Goal: Information Seeking & Learning: Compare options

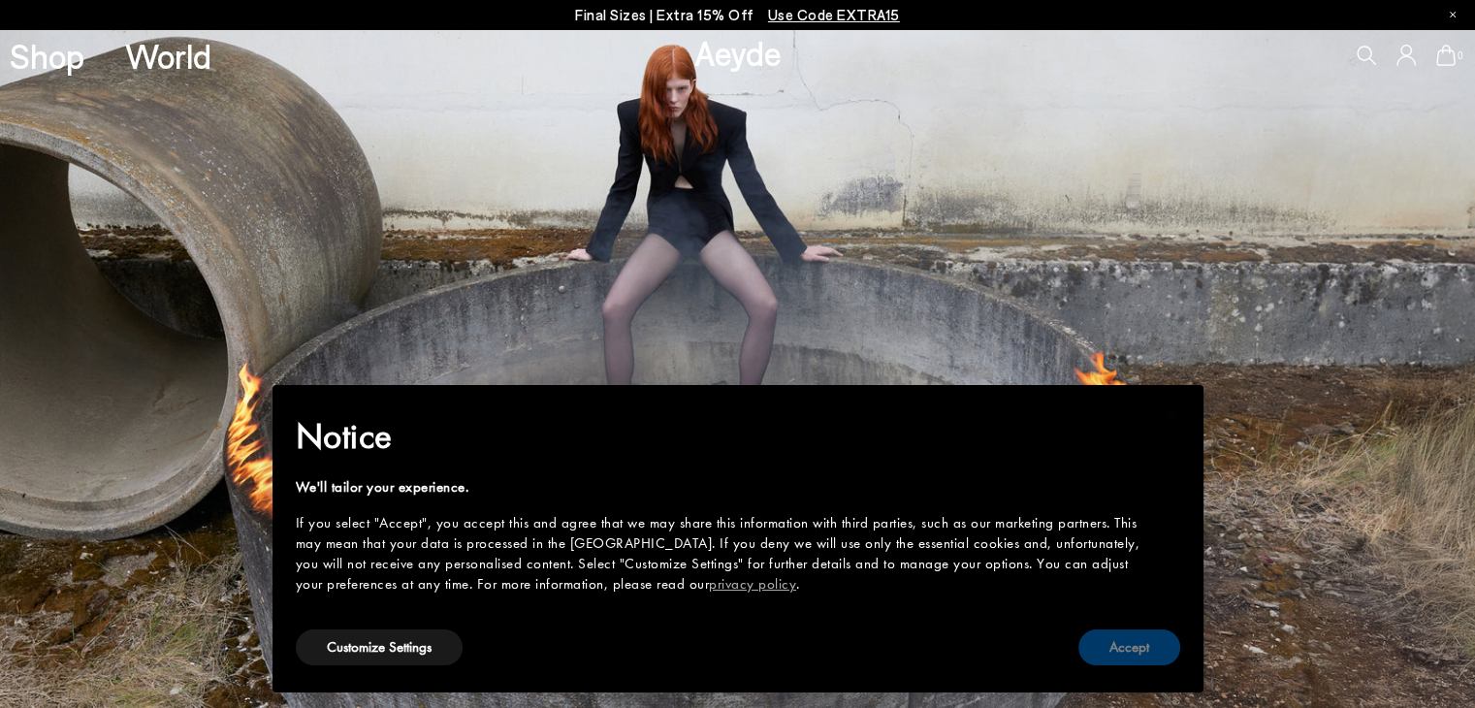
click at [1104, 636] on button "Accept" at bounding box center [1130, 648] width 102 height 36
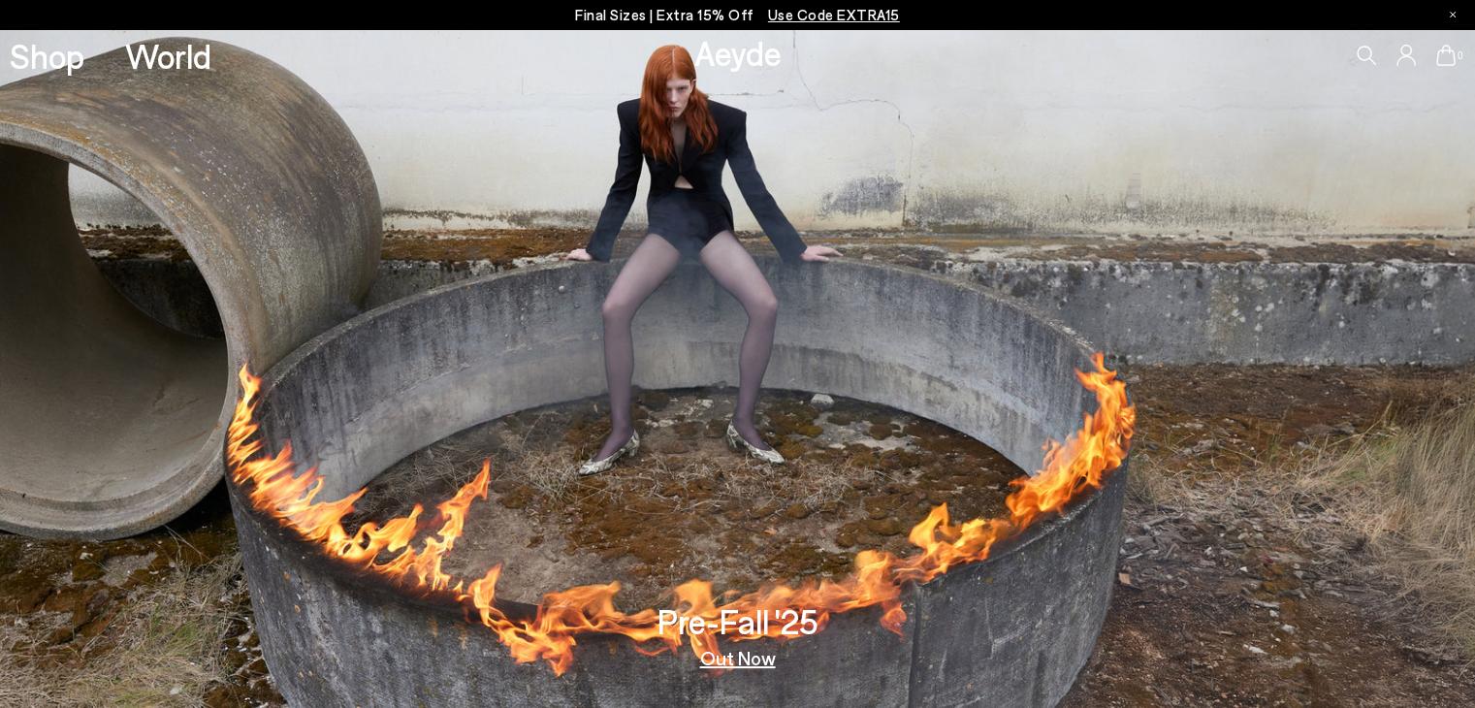
click at [714, 11] on p "Final Sizes | Extra 15% Off Use Code EXTRA15" at bounding box center [737, 15] width 325 height 24
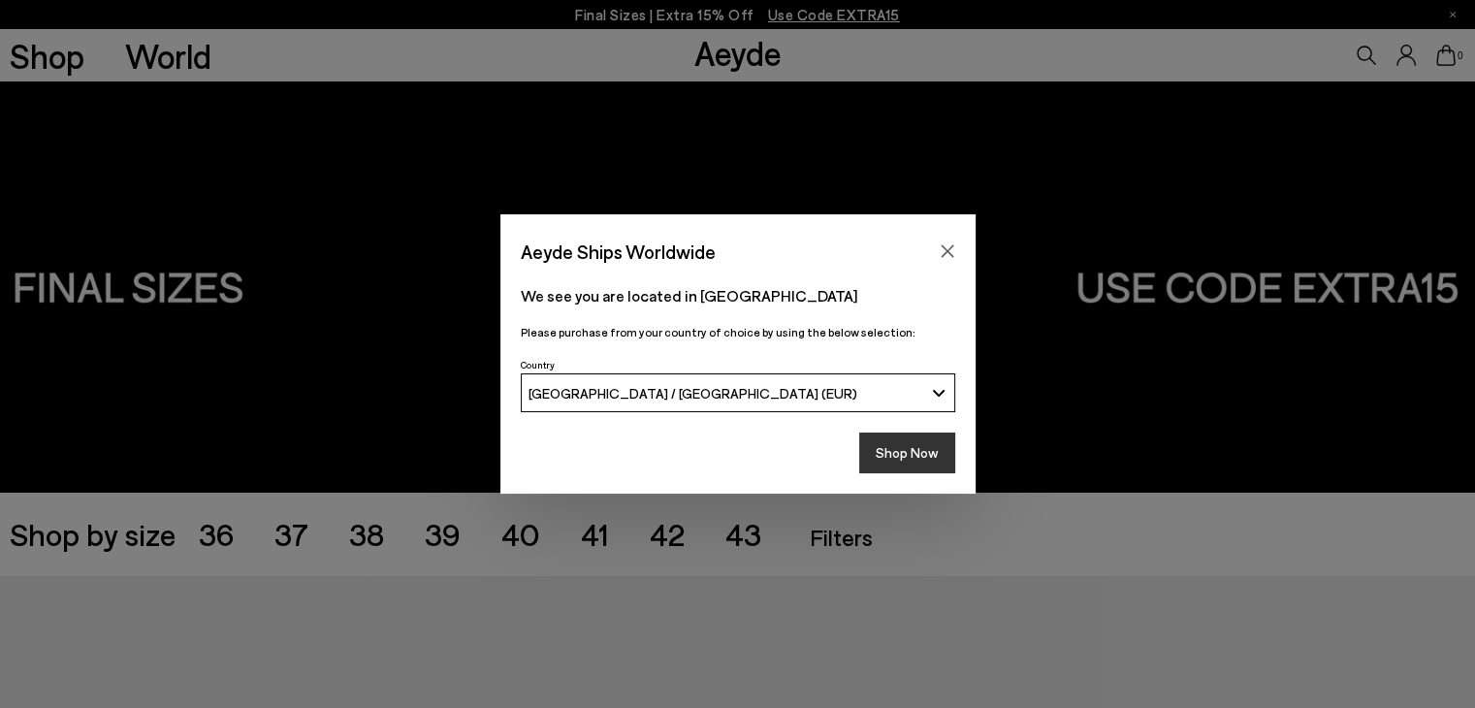
click at [884, 459] on button "Shop Now" at bounding box center [907, 453] width 96 height 41
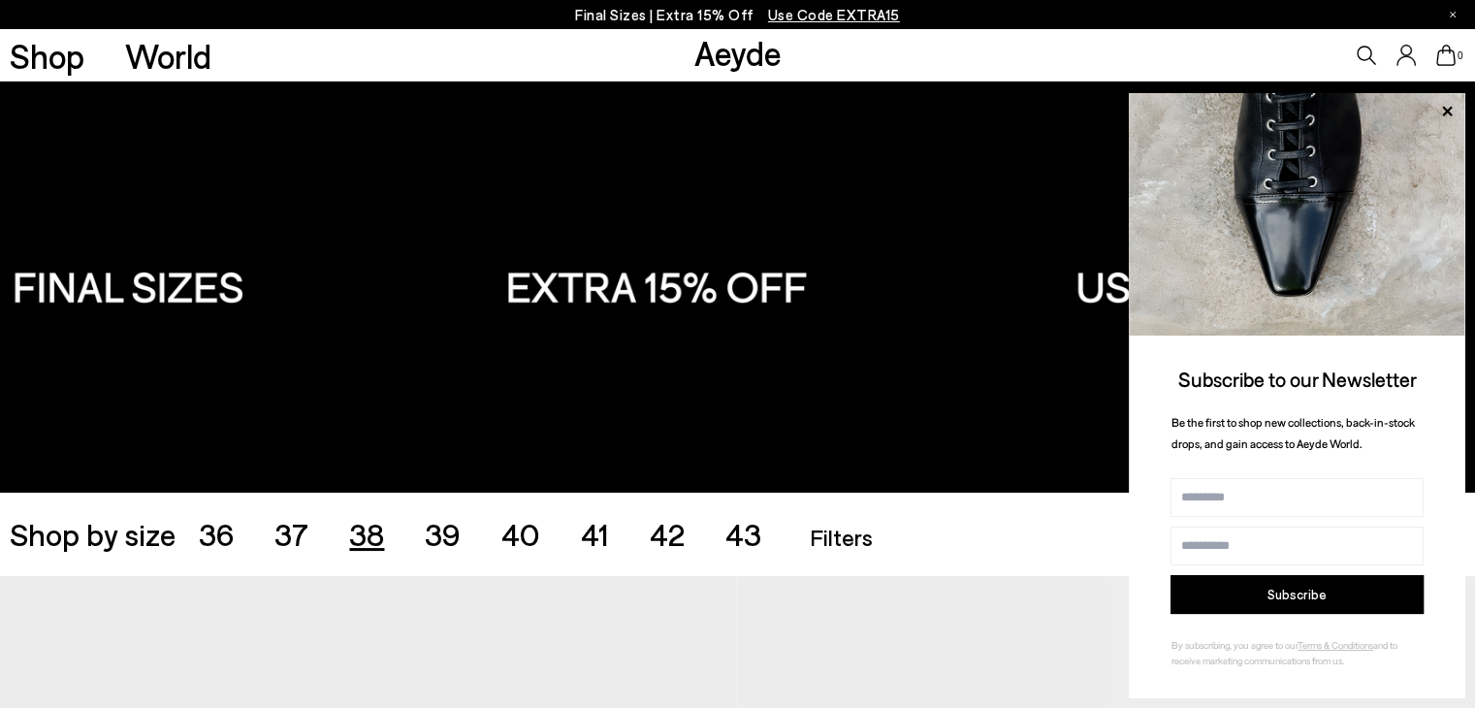
click at [372, 538] on span "38" at bounding box center [366, 533] width 35 height 37
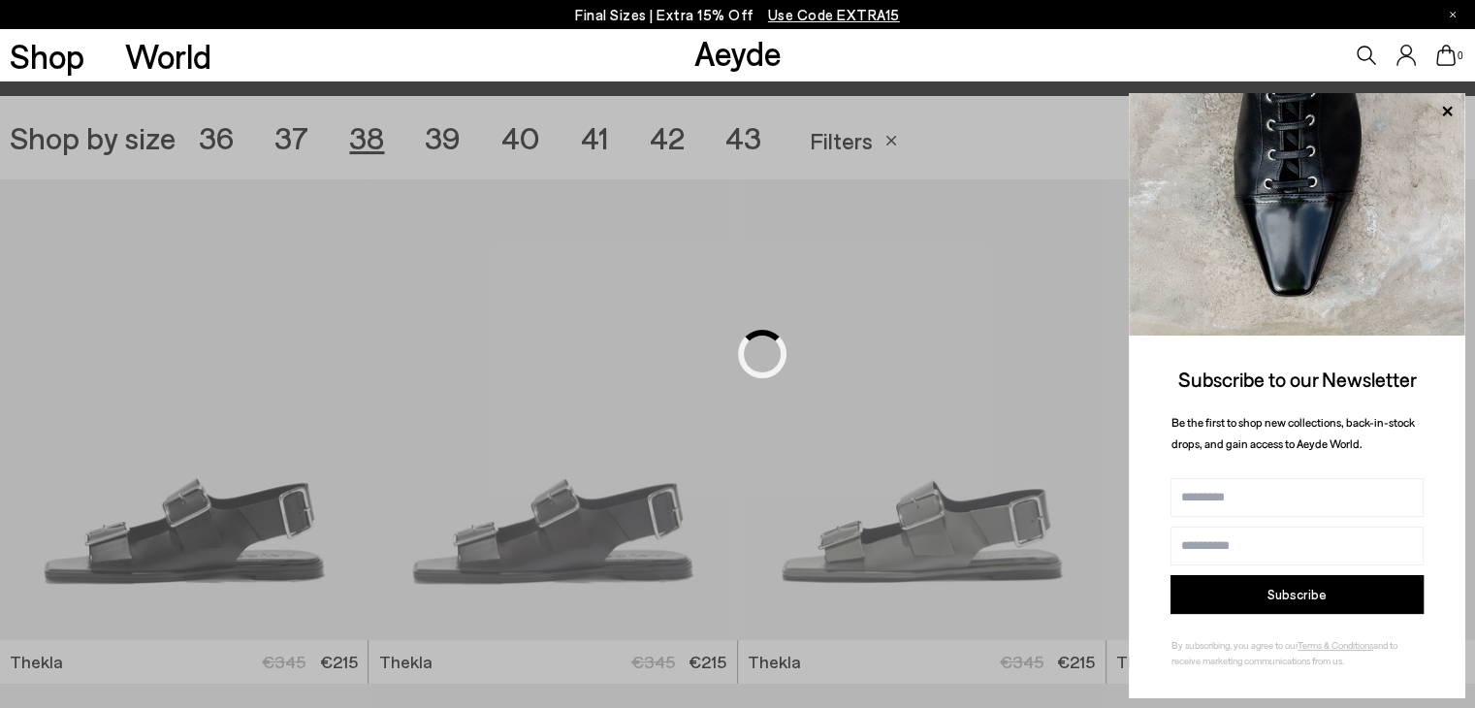
scroll to position [411, 0]
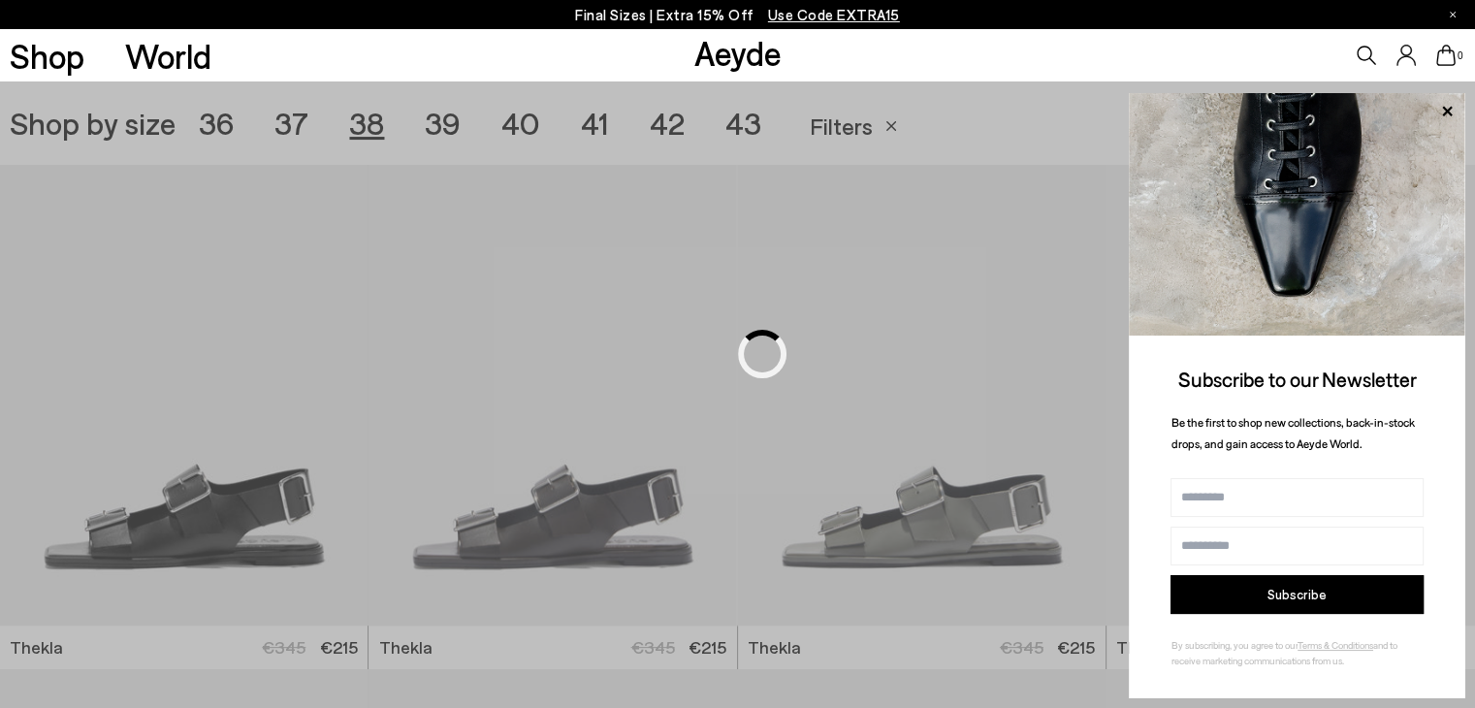
scroll to position [508, 0]
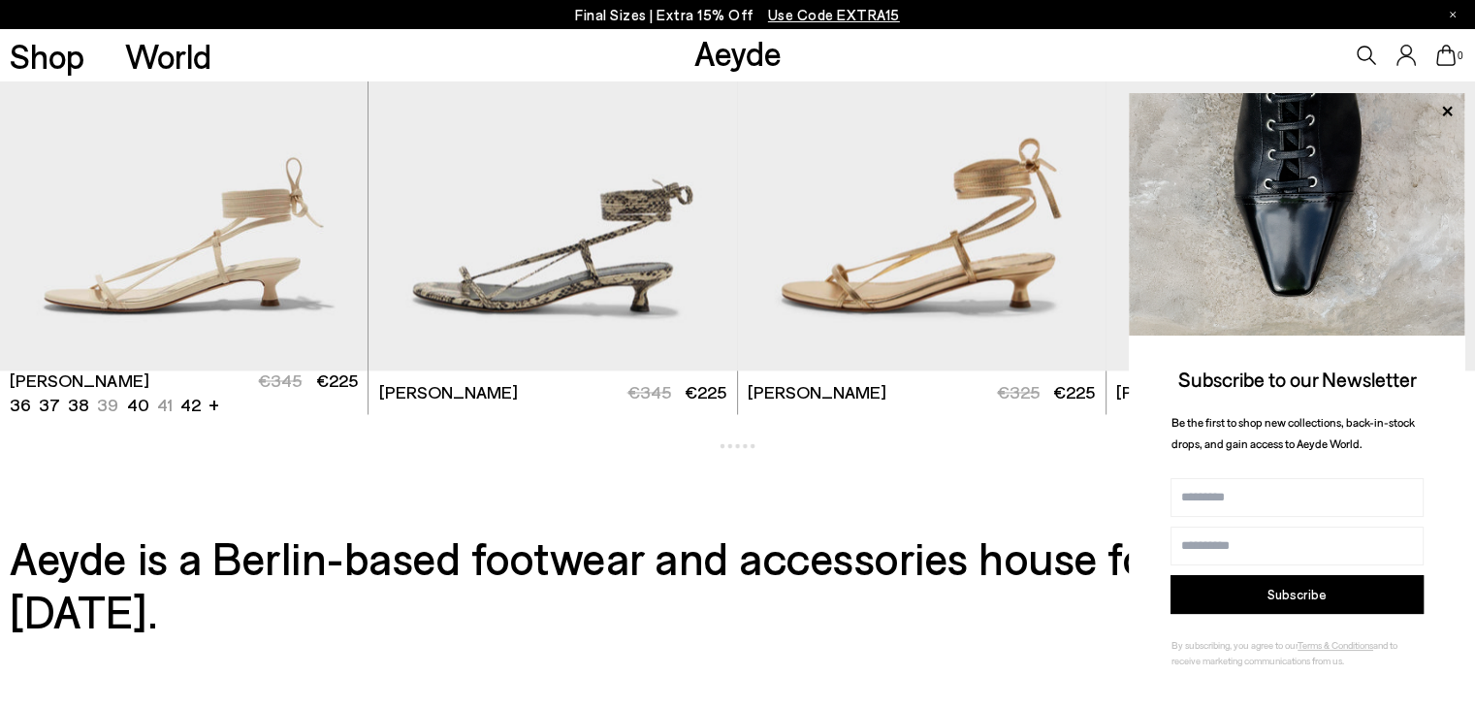
scroll to position [3224, 0]
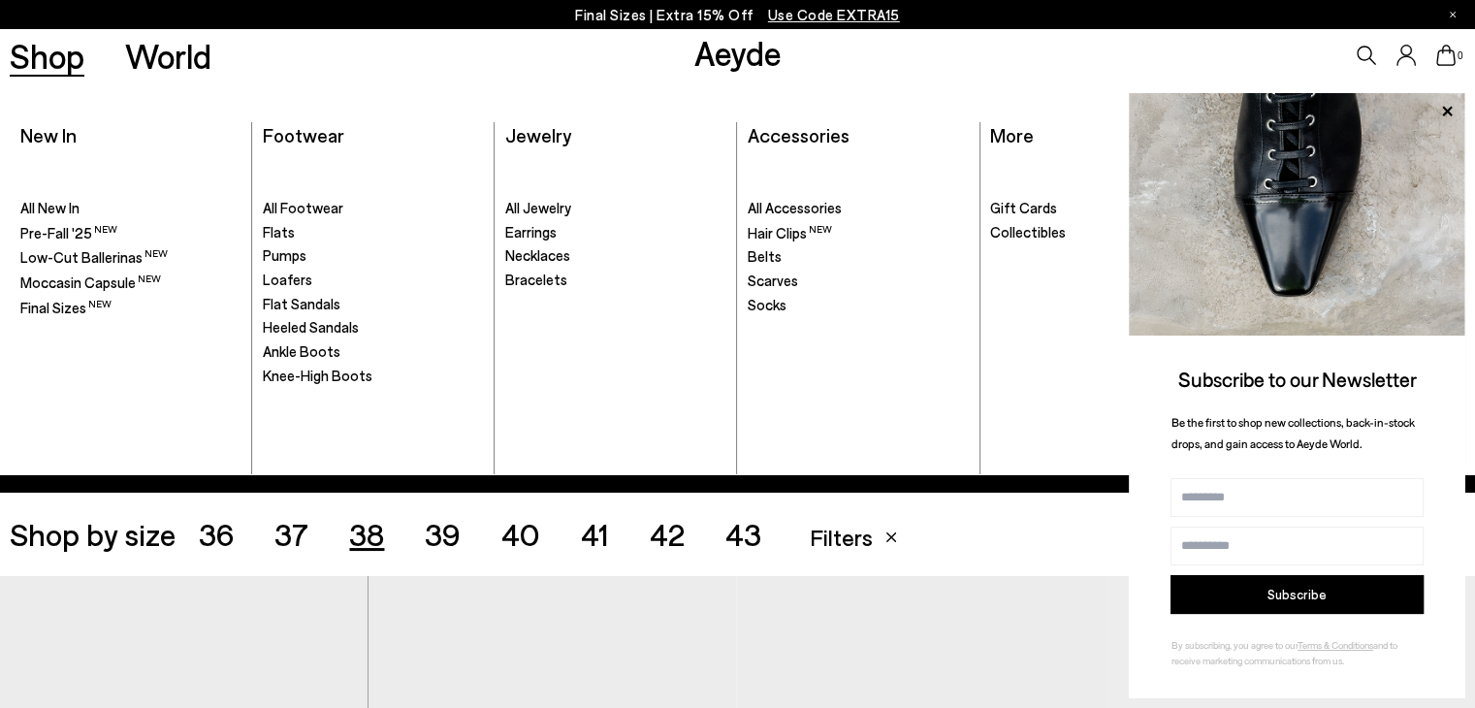
click at [33, 57] on link "Shop" at bounding box center [47, 56] width 75 height 34
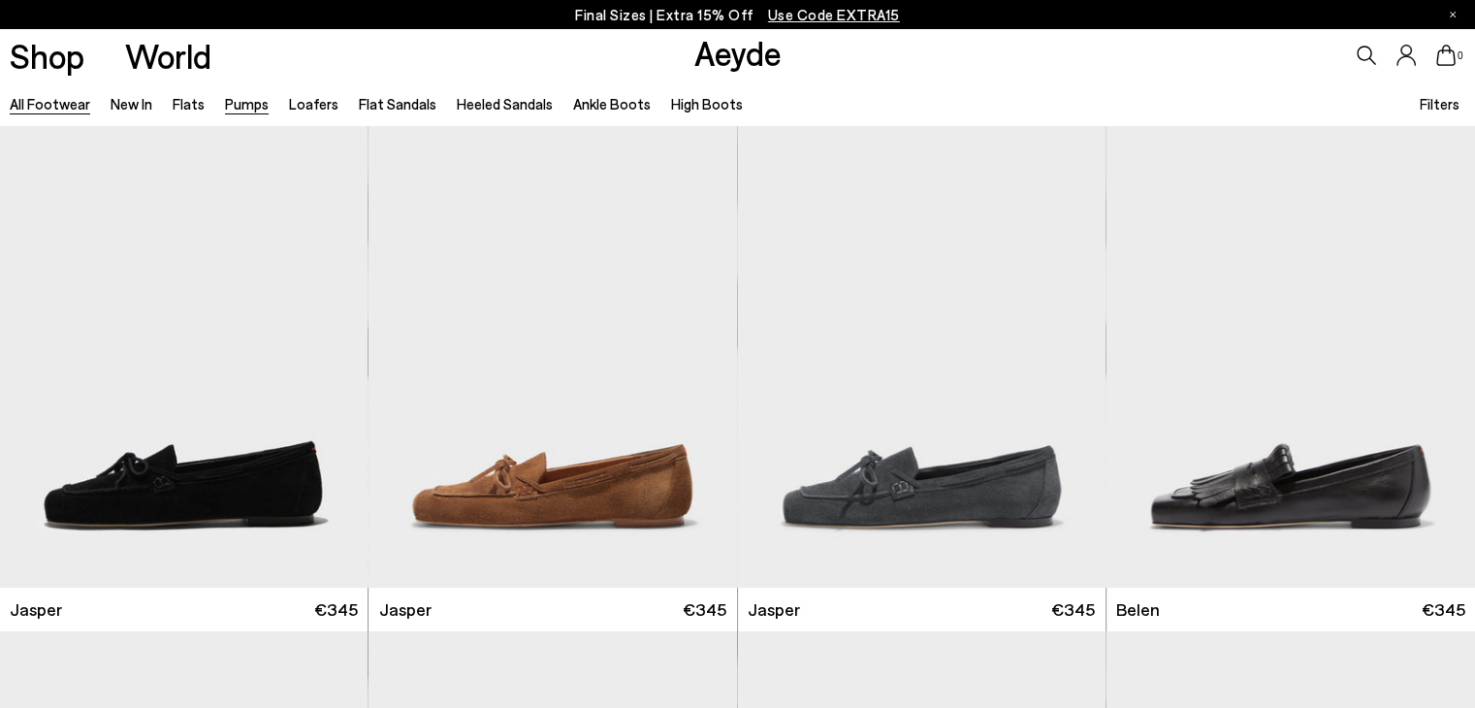
click at [241, 102] on link "Pumps" at bounding box center [247, 103] width 44 height 17
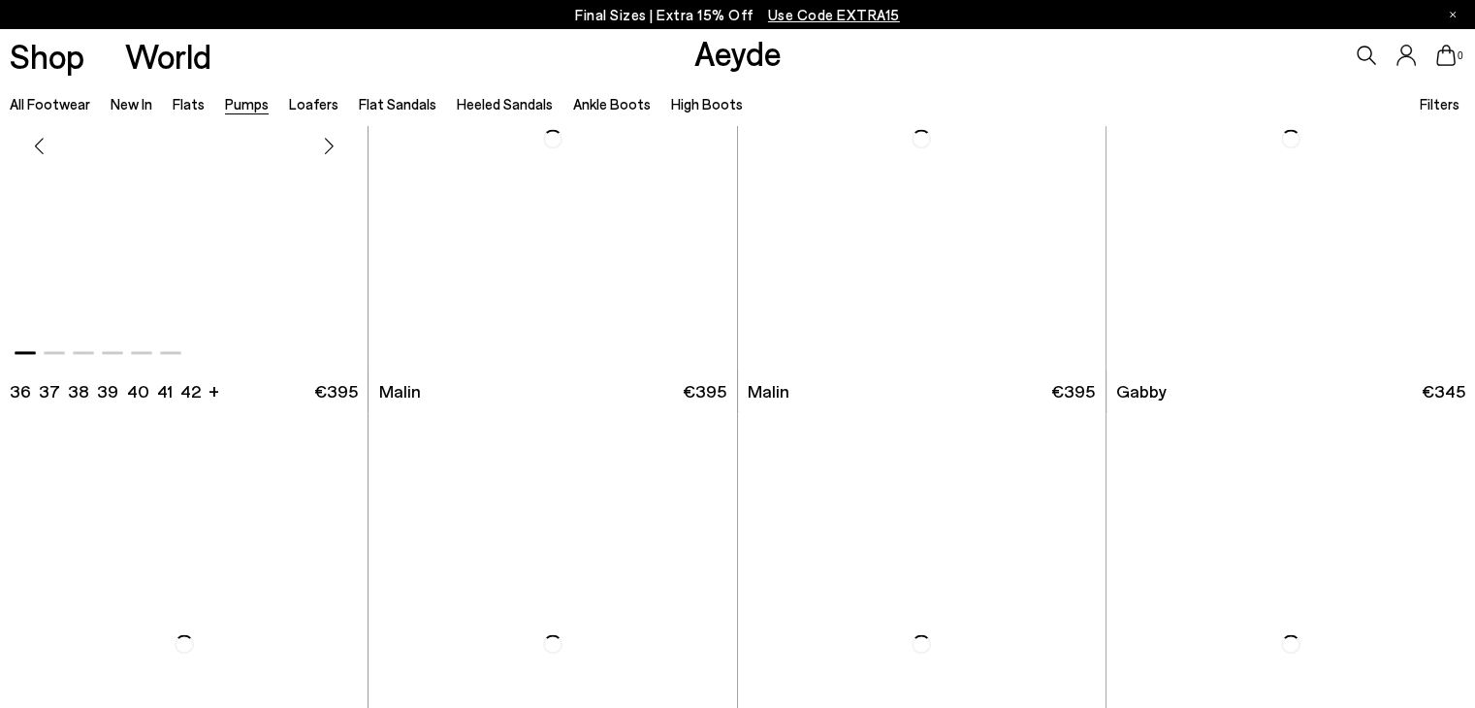
scroll to position [2716, 0]
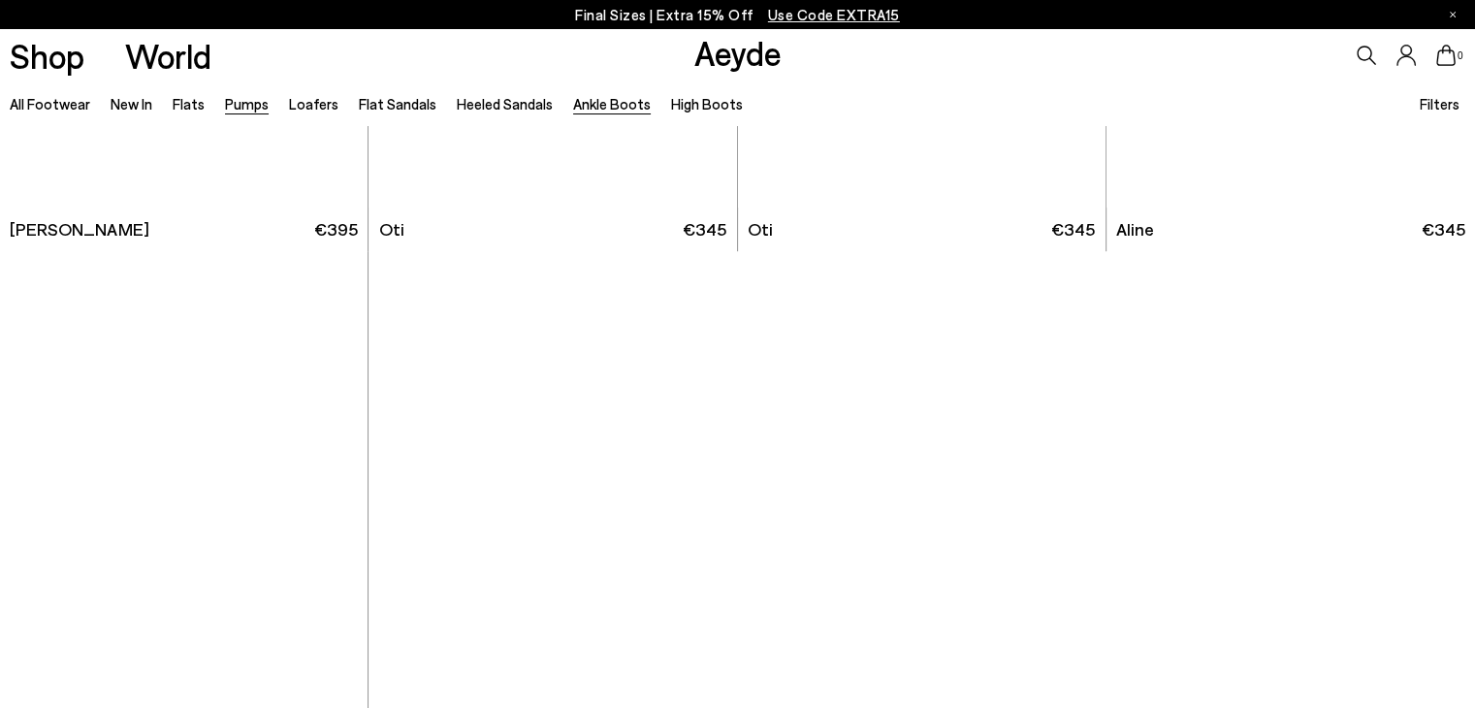
scroll to position [8462, 0]
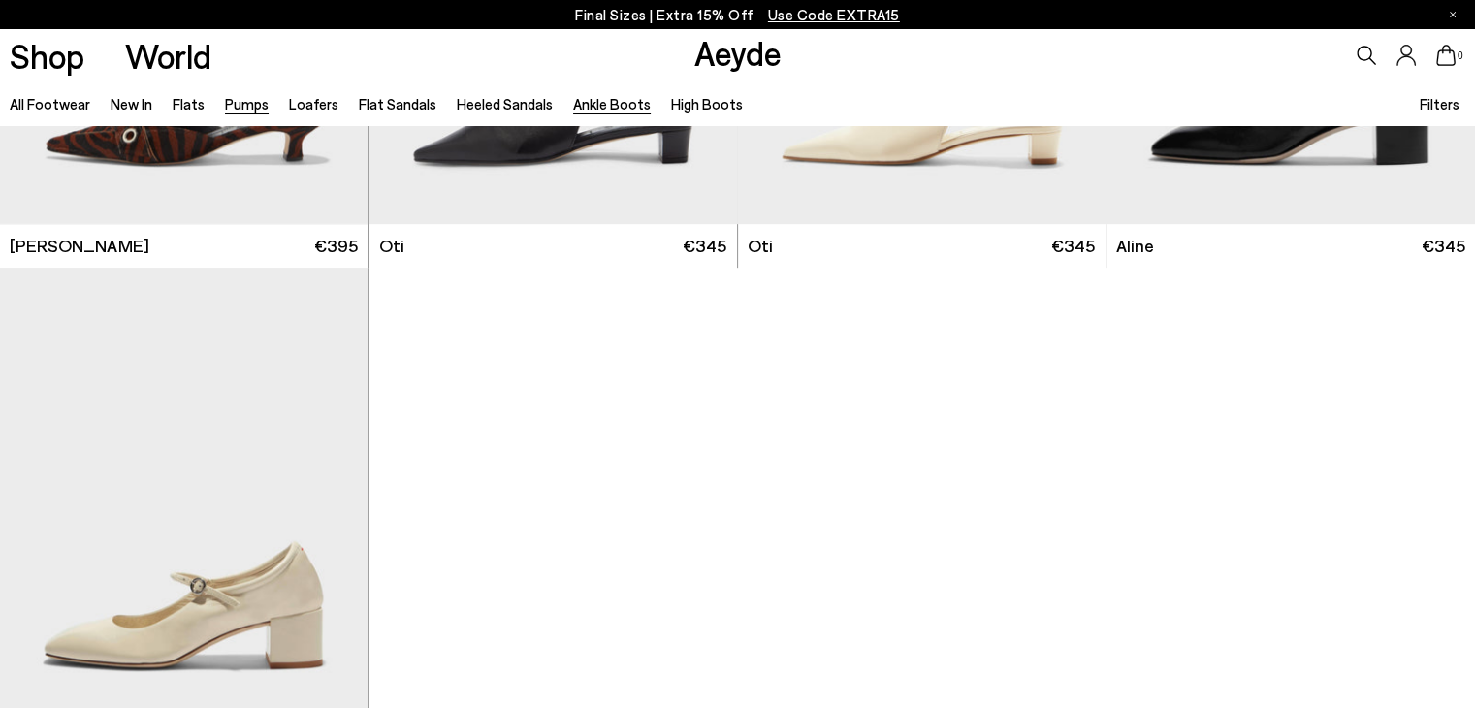
click at [585, 107] on link "Ankle Boots" at bounding box center [612, 103] width 78 height 17
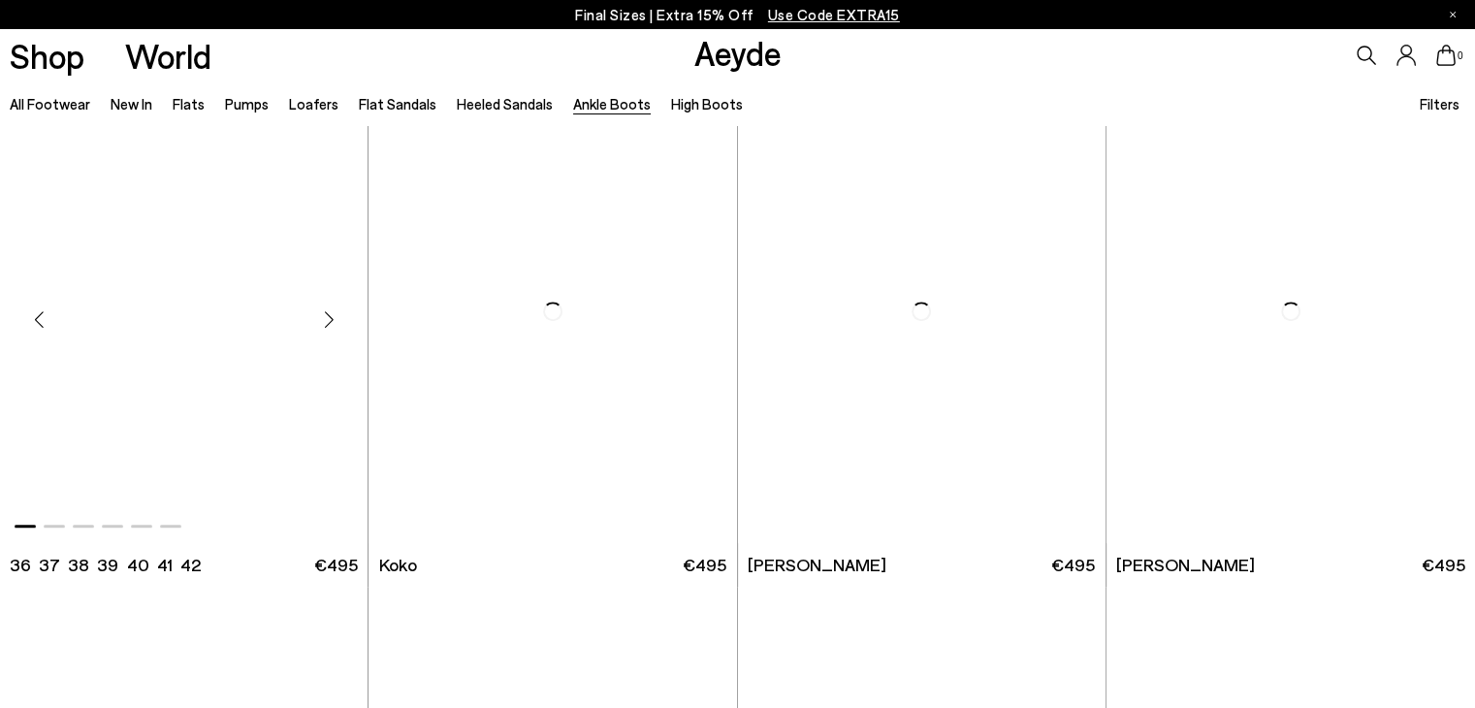
scroll to position [1067, 0]
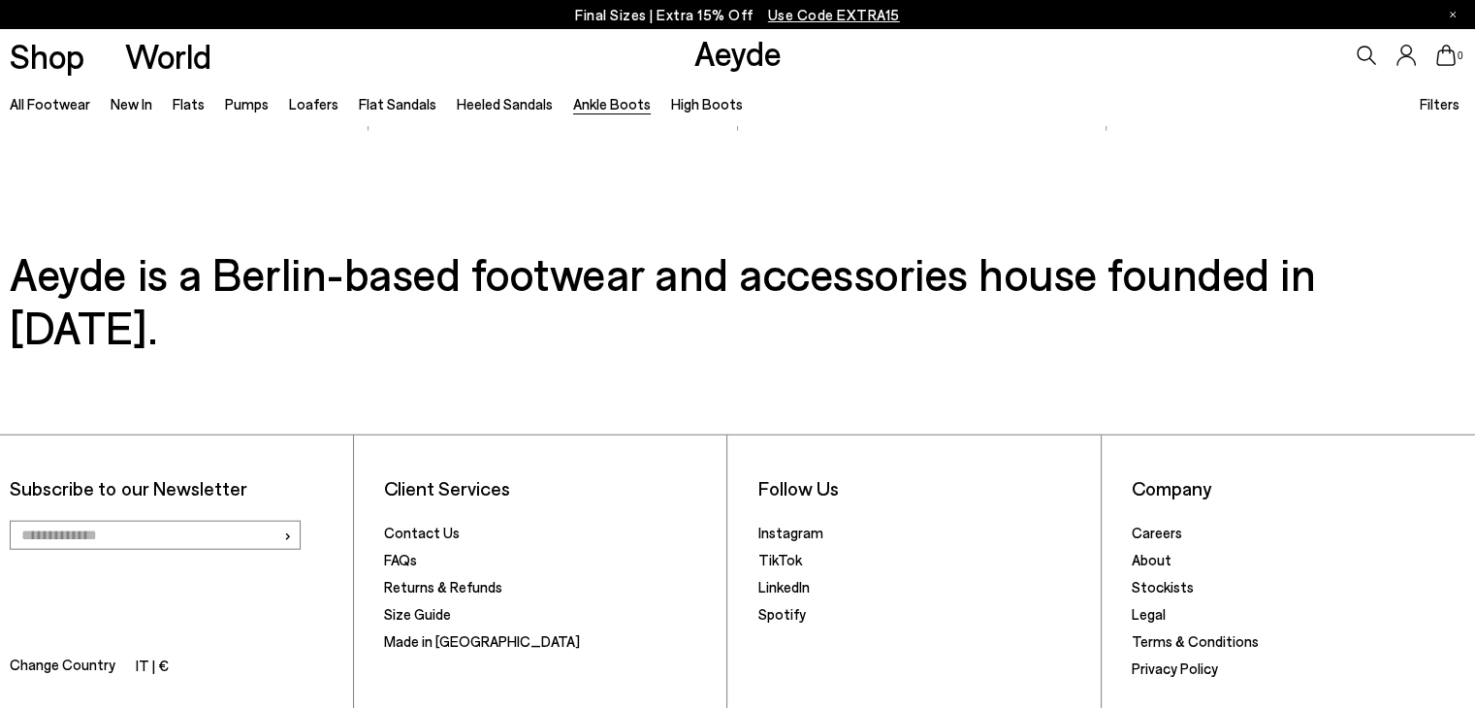
scroll to position [4617, 0]
